Goal: Information Seeking & Learning: Learn about a topic

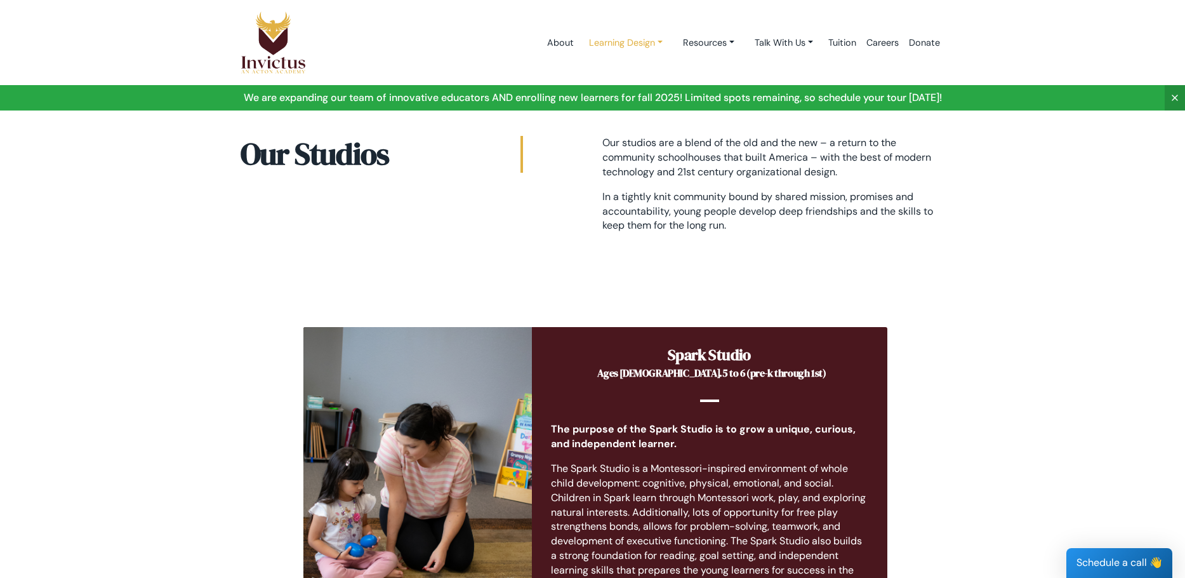
click at [599, 46] on link "Learning Design" at bounding box center [626, 42] width 94 height 23
click at [548, 40] on link "About" at bounding box center [560, 43] width 37 height 54
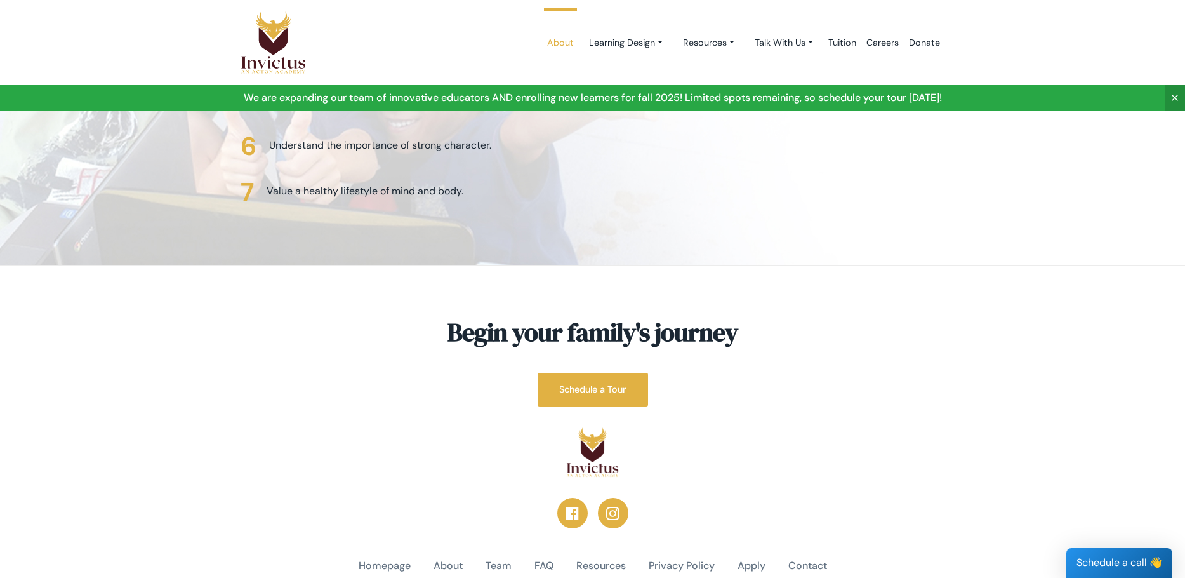
scroll to position [3192, 0]
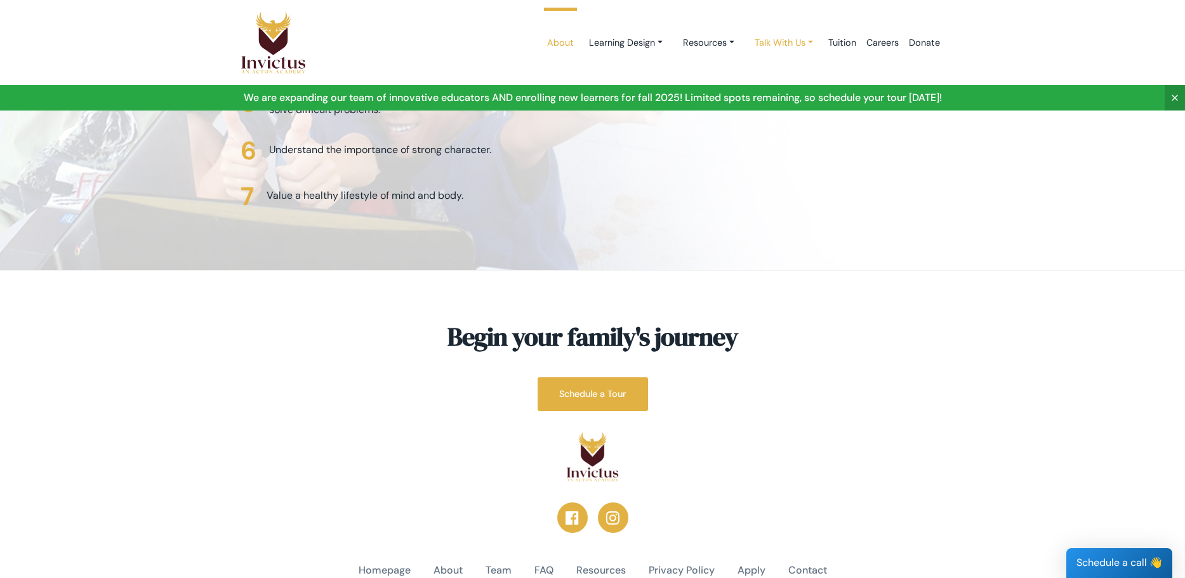
click at [768, 46] on link "Talk With Us" at bounding box center [784, 42] width 79 height 23
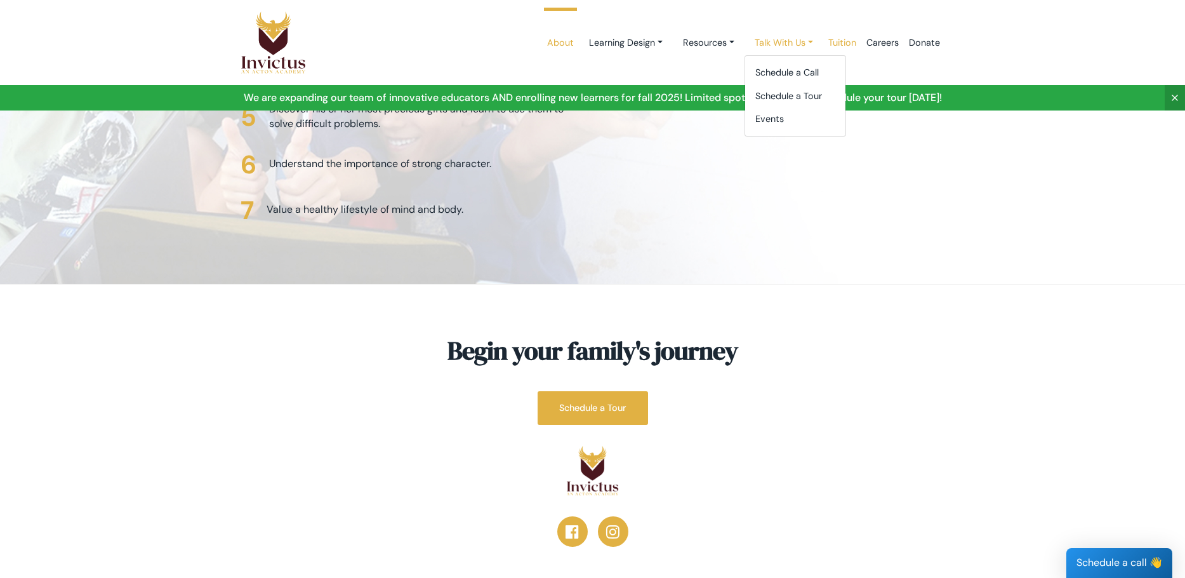
scroll to position [3170, 0]
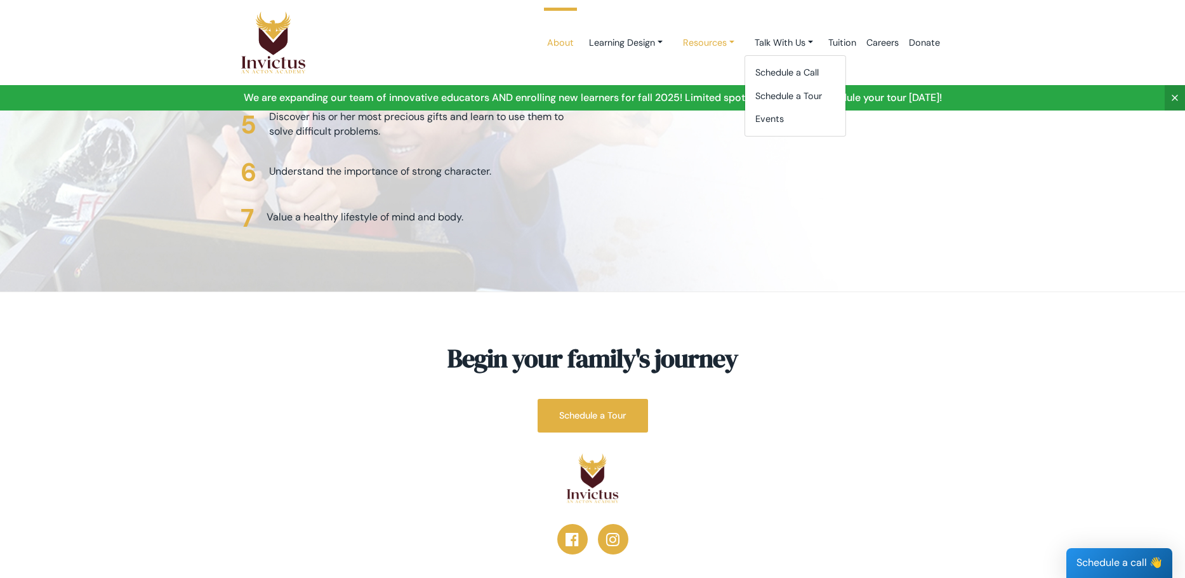
click at [715, 43] on link "Resources" at bounding box center [709, 42] width 72 height 23
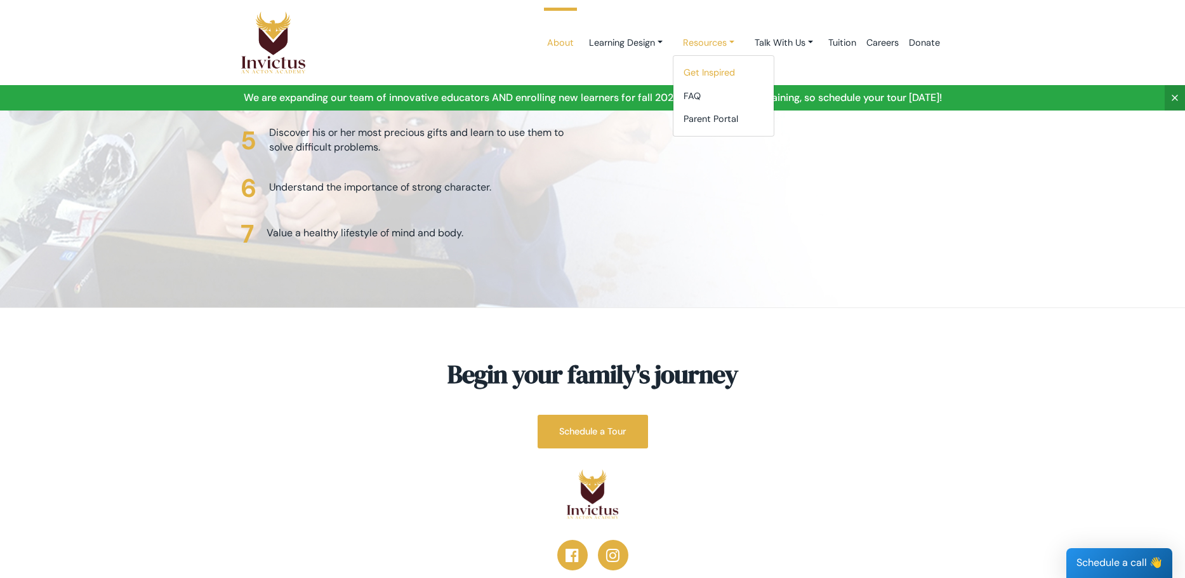
scroll to position [3149, 0]
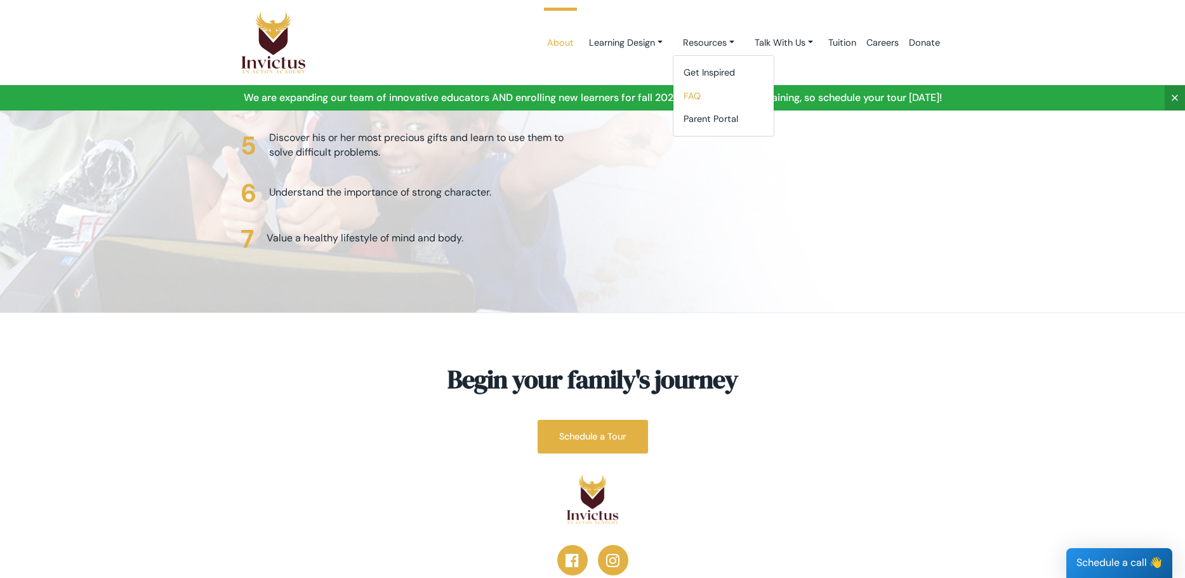
click at [688, 97] on link "FAQ" at bounding box center [724, 95] width 100 height 23
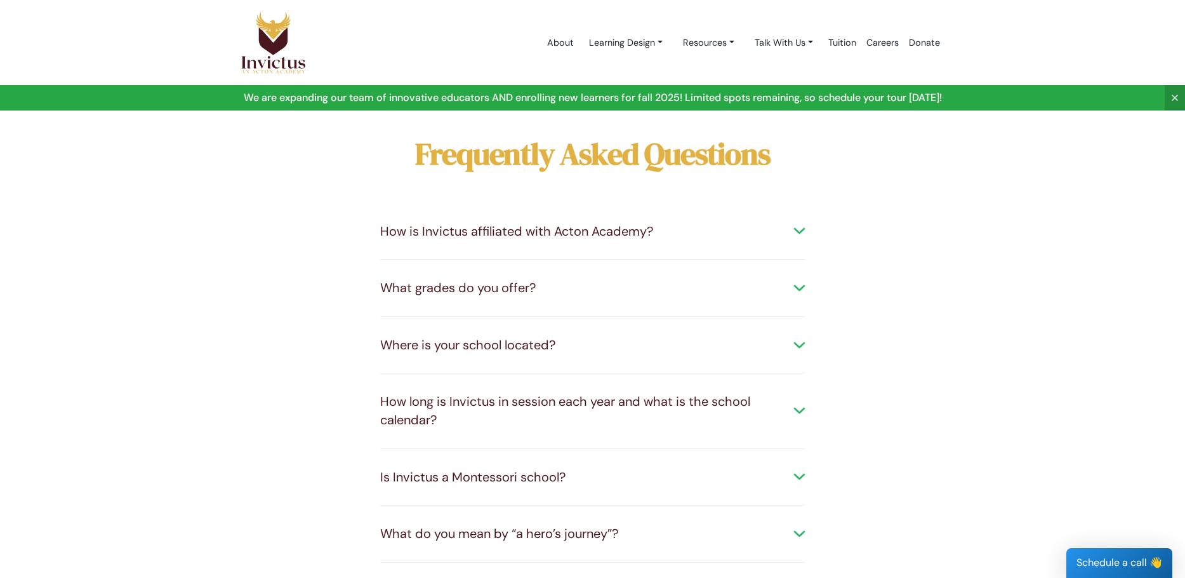
click at [448, 293] on div "What grades do you offer?" at bounding box center [592, 288] width 425 height 18
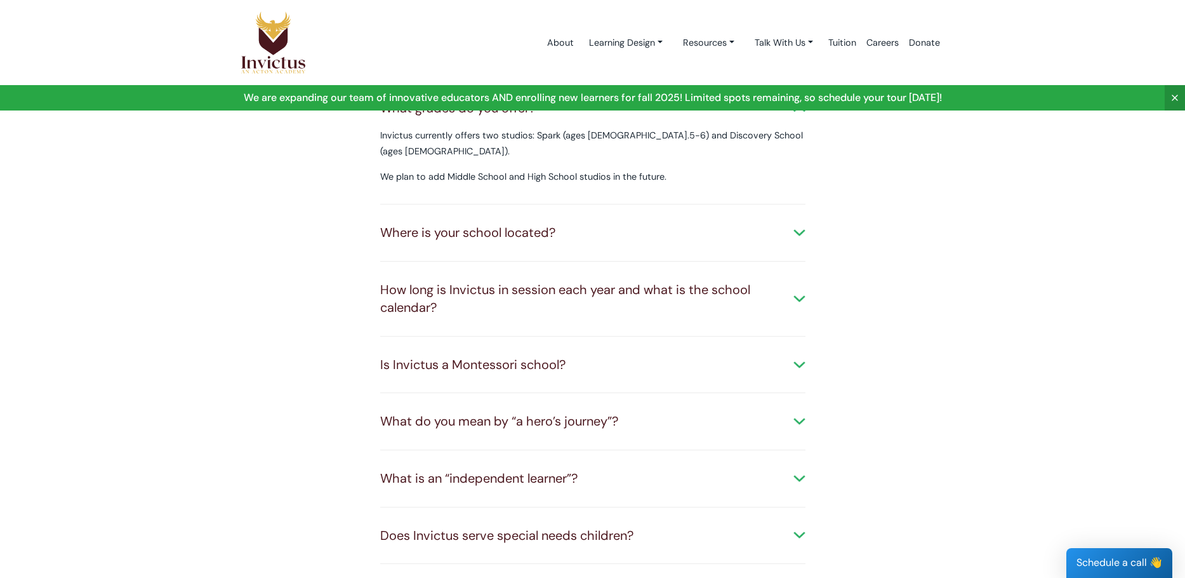
scroll to position [211, 0]
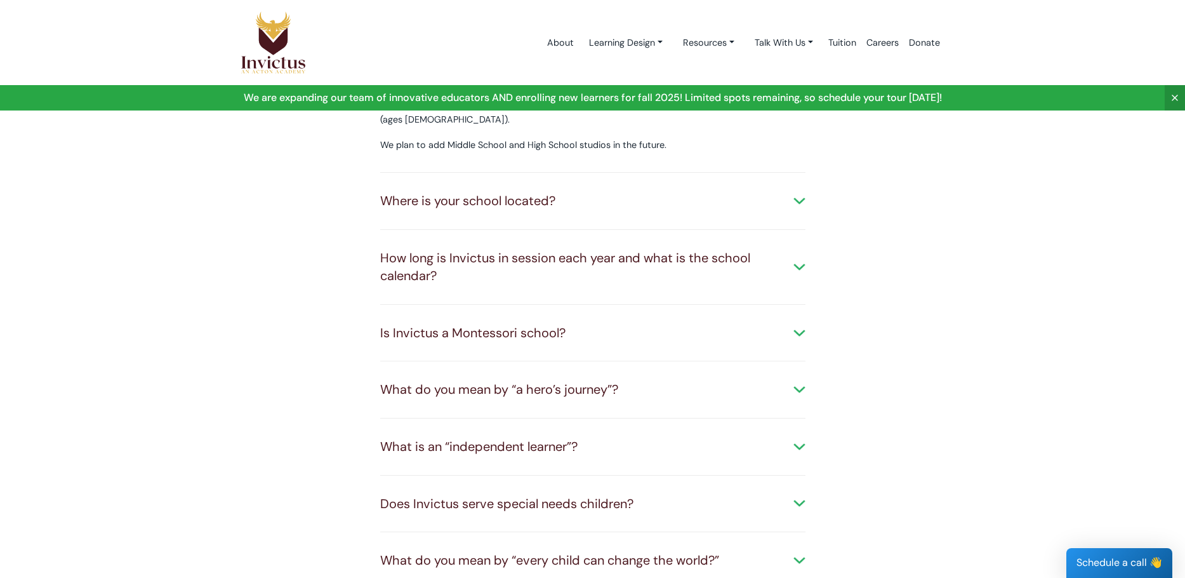
click at [526, 380] on div "What do you mean by “a hero’s journey”?" at bounding box center [592, 389] width 425 height 18
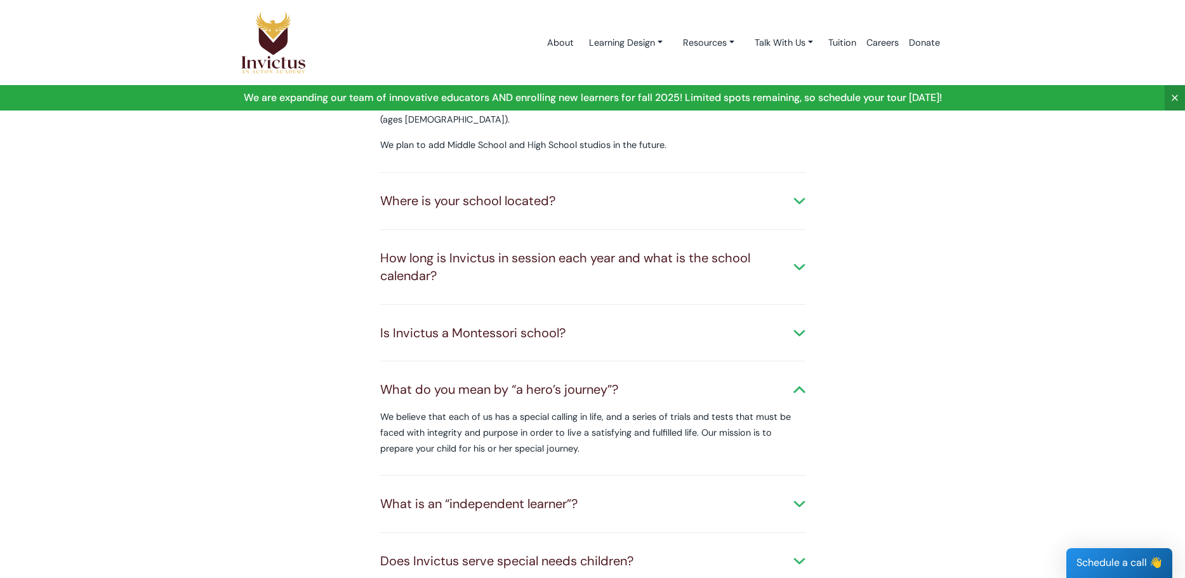
click at [475, 305] on div "Is Invictus a Montessori school? We respect and incorporate [PERSON_NAME] philo…" at bounding box center [592, 333] width 425 height 57
click at [462, 324] on div "Is Invictus a Montessori school?" at bounding box center [592, 333] width 425 height 18
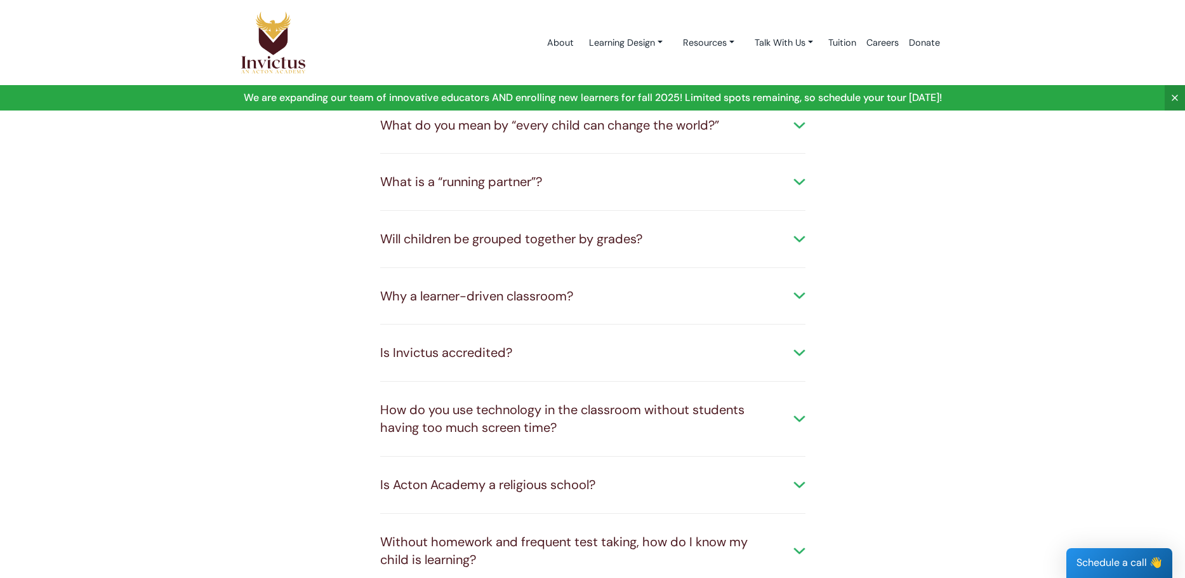
scroll to position [762, 0]
click at [419, 343] on div "Is Invictus accredited?" at bounding box center [592, 352] width 425 height 18
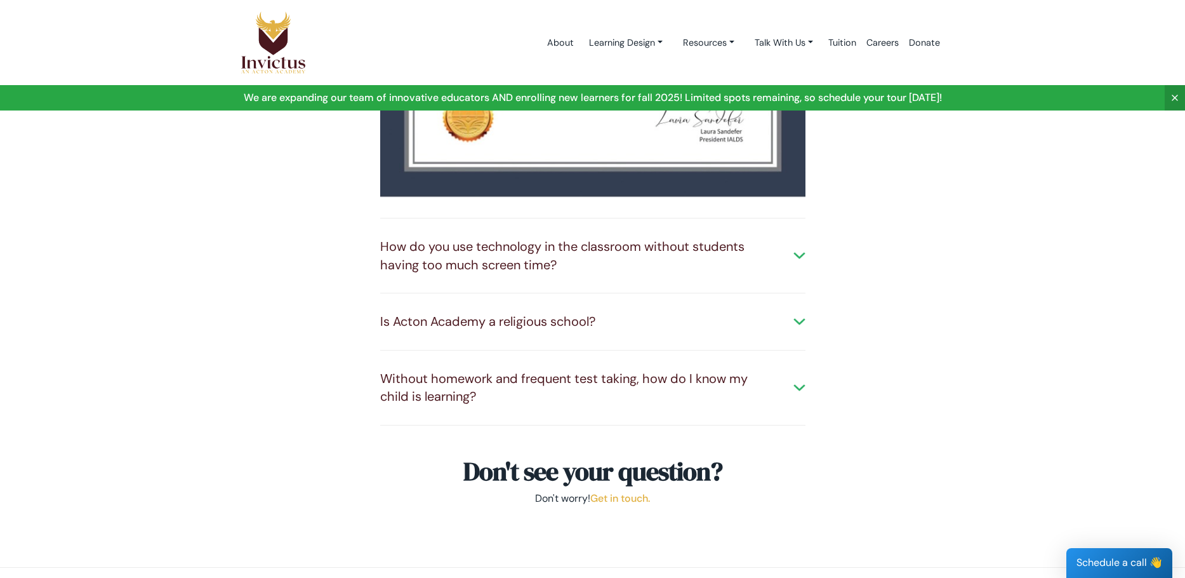
scroll to position [1312, 0]
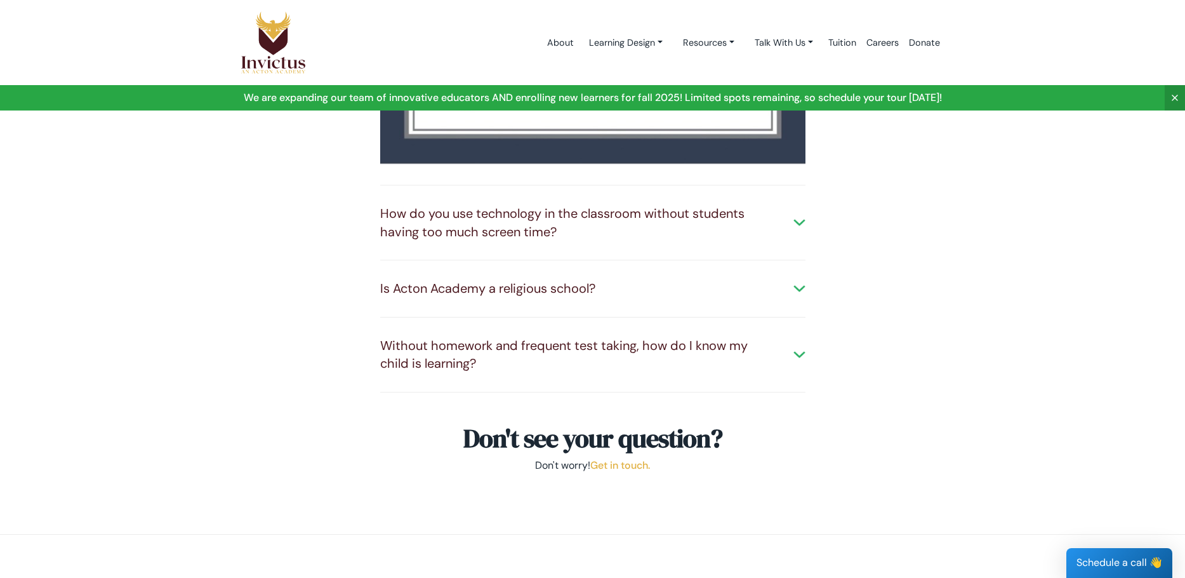
click at [417, 337] on div "Without homework and frequent test taking, how do I know my child is learning?" at bounding box center [592, 354] width 425 height 36
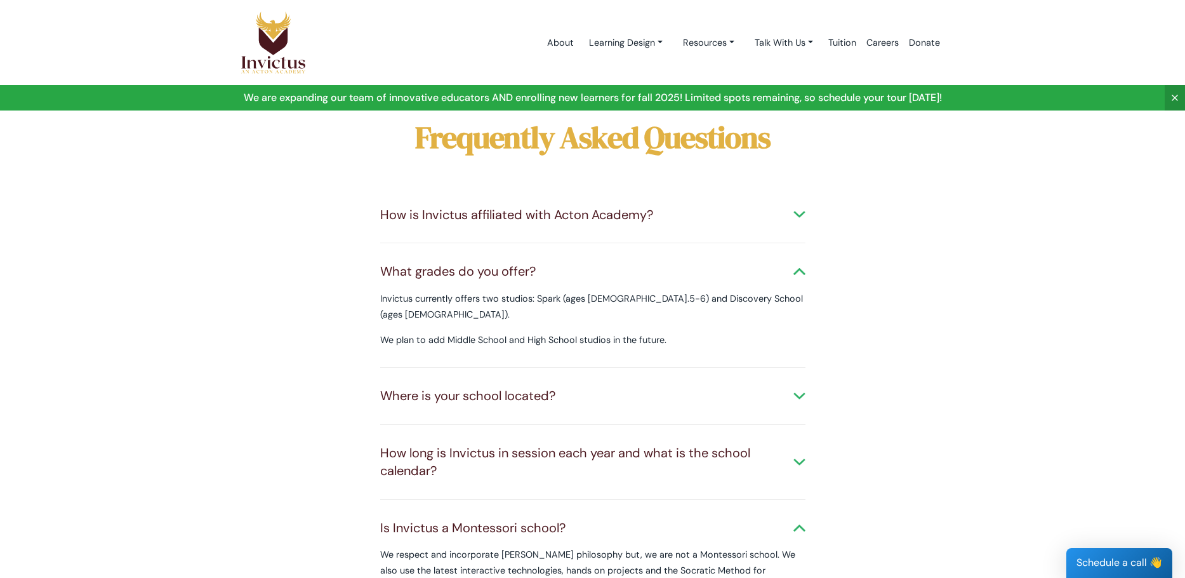
scroll to position [0, 0]
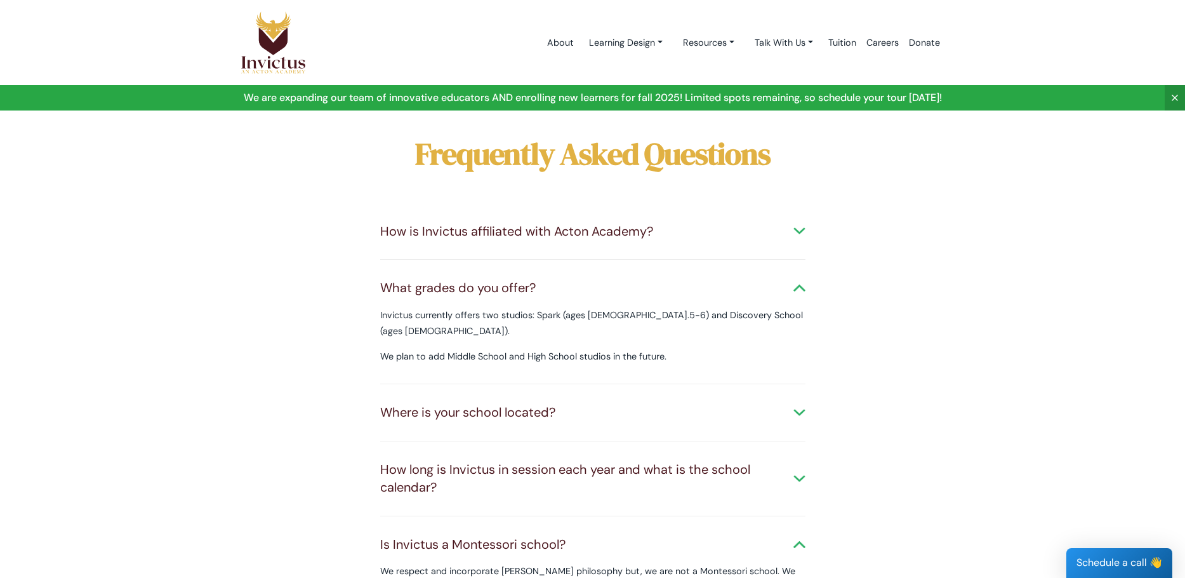
click at [428, 227] on div "How is Invictus affiliated with Acton Academy?" at bounding box center [592, 231] width 425 height 18
